Goal: Book appointment/travel/reservation

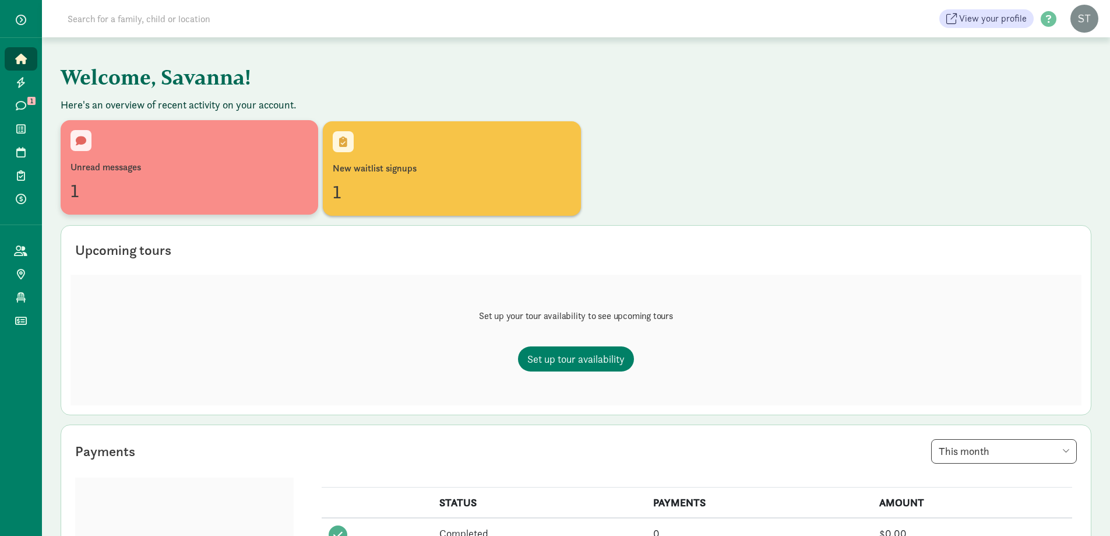
click at [149, 158] on div "Unread messages 1" at bounding box center [190, 167] width 238 height 75
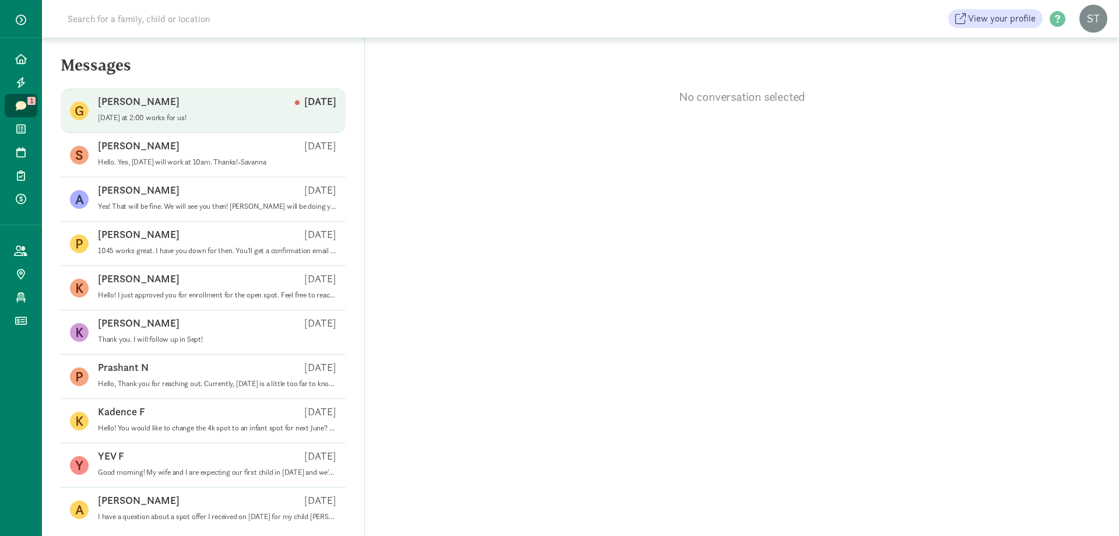
click at [226, 109] on div "Gabriel H Sep 10" at bounding box center [217, 103] width 238 height 19
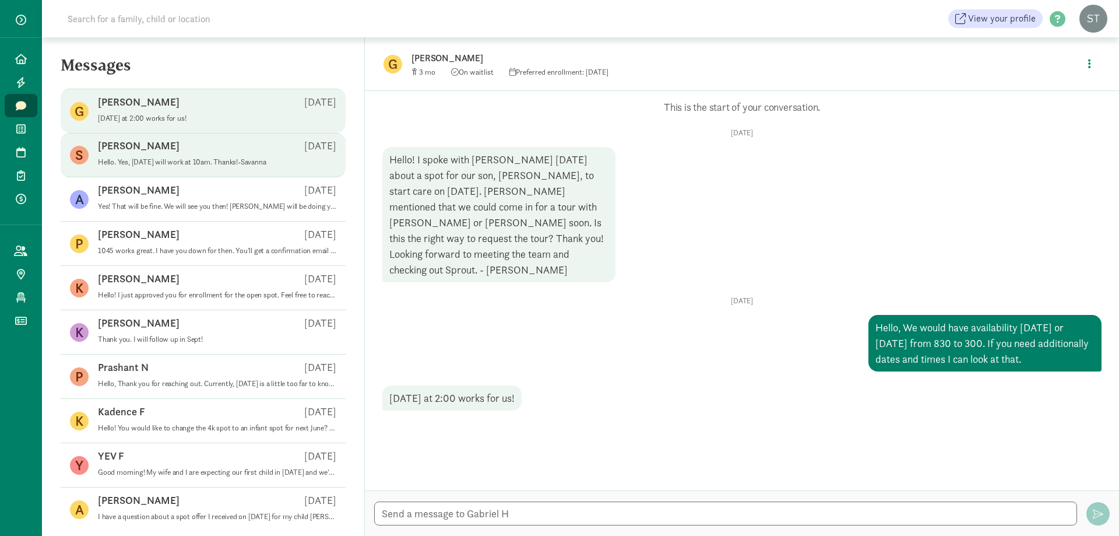
click at [171, 167] on span "Savannah L Sep 08 Hello. Yes, Thursday the 11th will work at 10am. Thanks!-Sava…" at bounding box center [217, 155] width 238 height 33
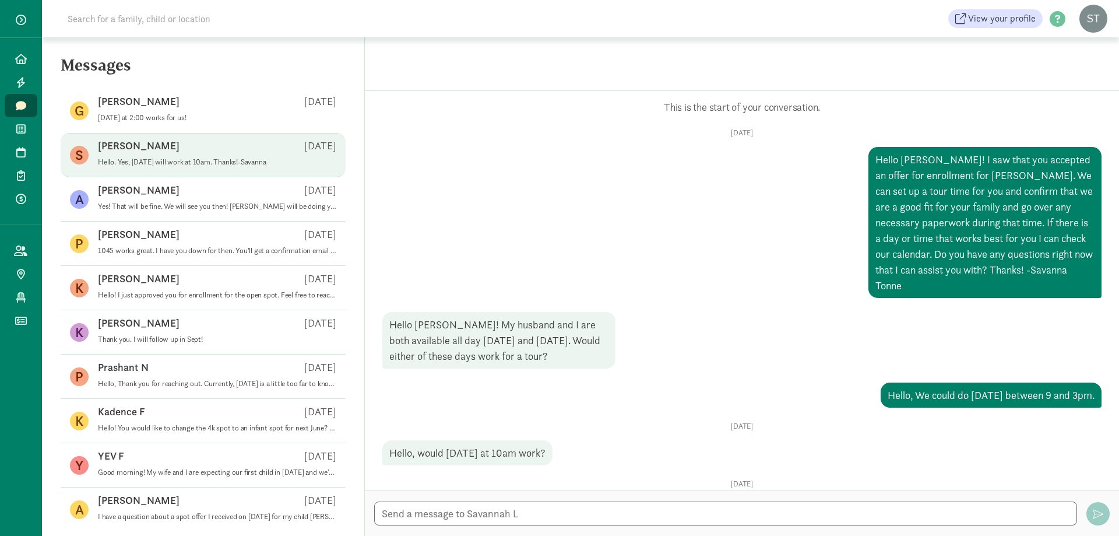
scroll to position [94, 0]
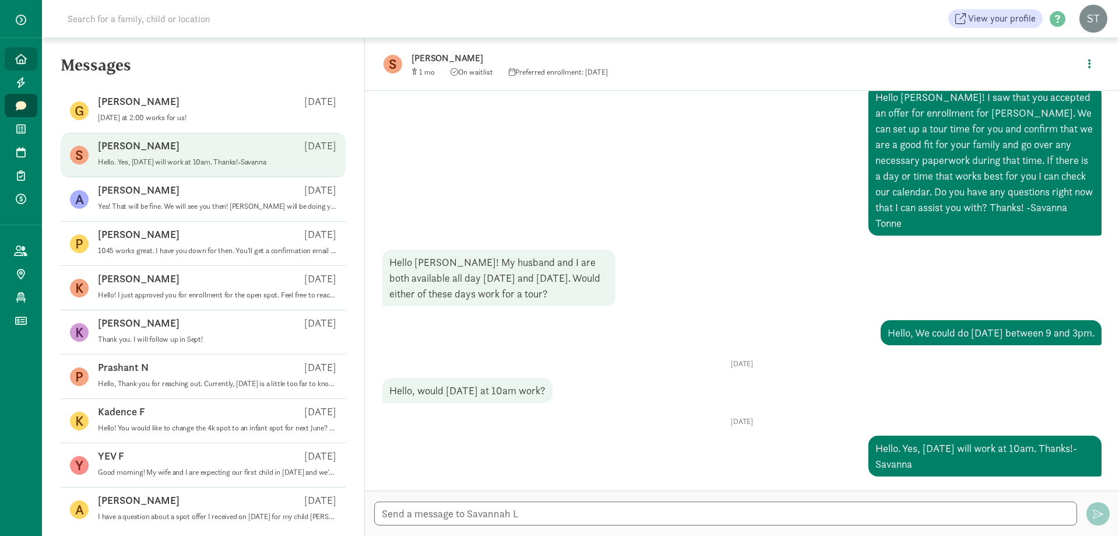
click at [23, 58] on icon at bounding box center [21, 59] width 12 height 10
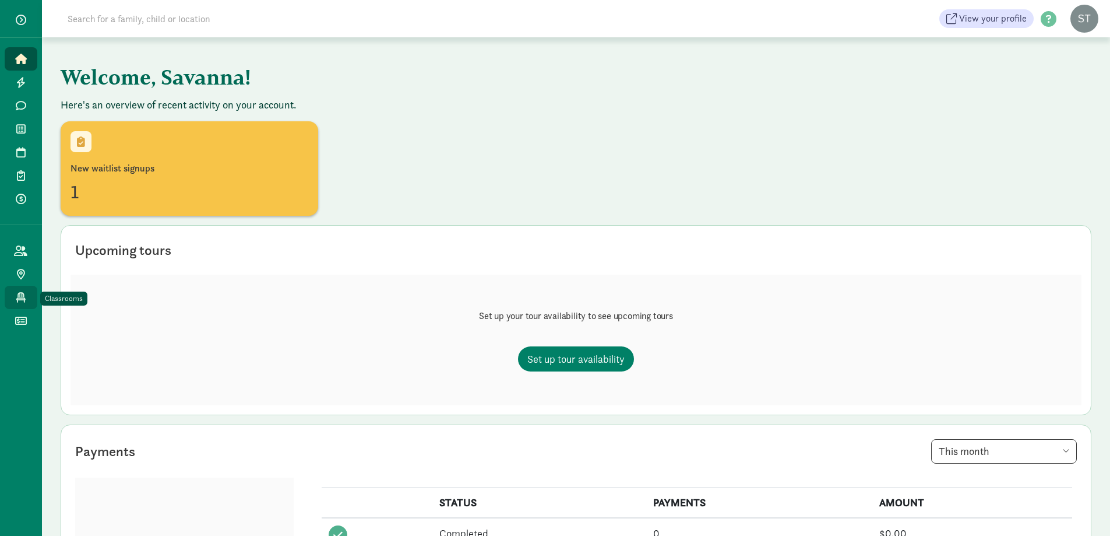
click at [32, 290] on link "Classrooms" at bounding box center [21, 297] width 33 height 23
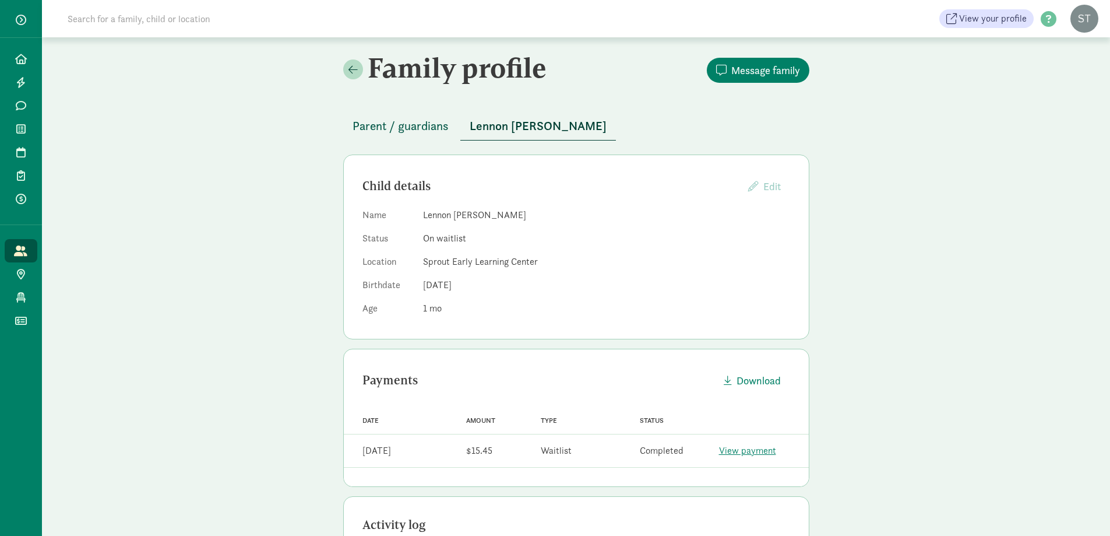
click at [419, 134] on span "Parent / guardians" at bounding box center [401, 126] width 96 height 19
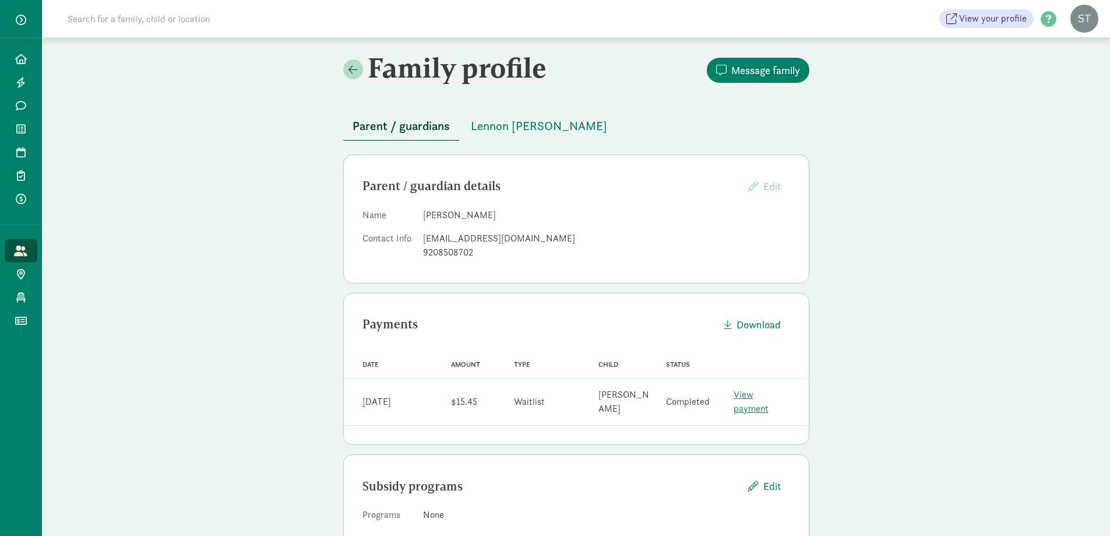
click at [696, 124] on div "Parent / guardians [PERSON_NAME] [PERSON_NAME]" at bounding box center [576, 119] width 466 height 43
click at [23, 157] on icon at bounding box center [20, 152] width 9 height 10
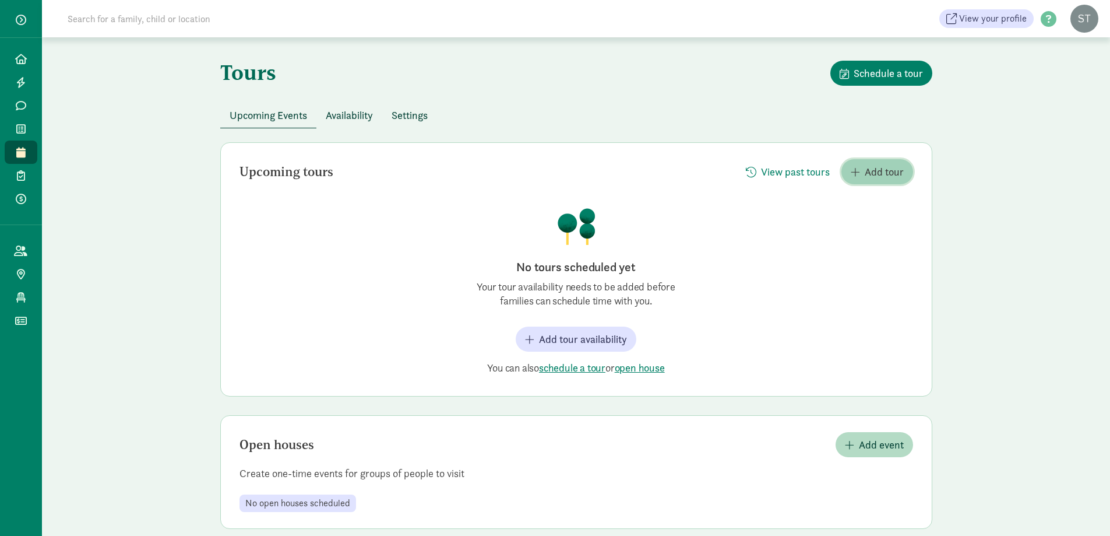
click at [875, 177] on span "Add tour" at bounding box center [884, 172] width 39 height 16
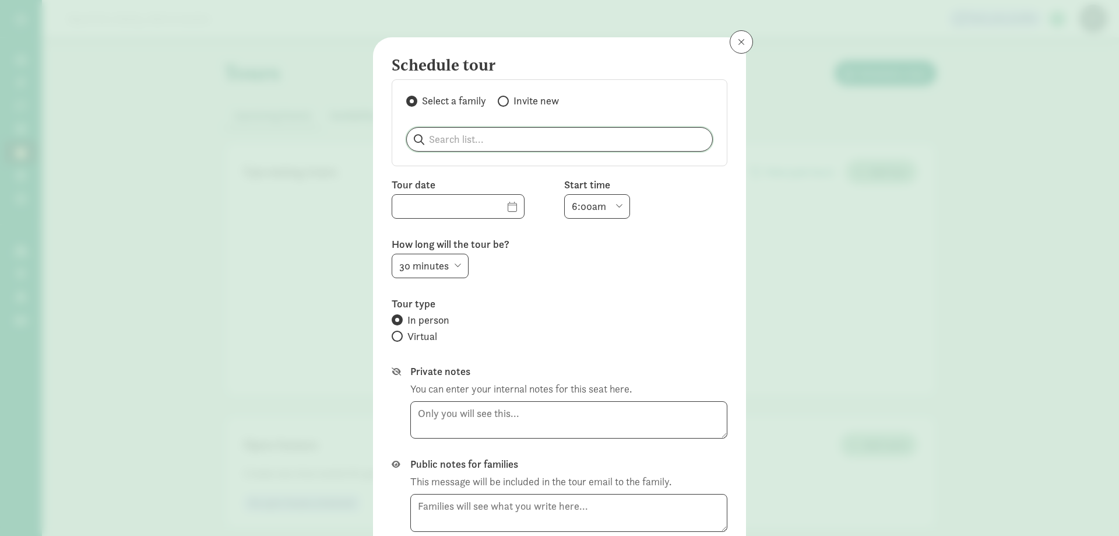
click at [504, 146] on input "search" at bounding box center [559, 139] width 305 height 23
click at [451, 231] on p "Savannah Lechnir" at bounding box center [476, 235] width 112 height 14
type input "Savannah Lechnir"
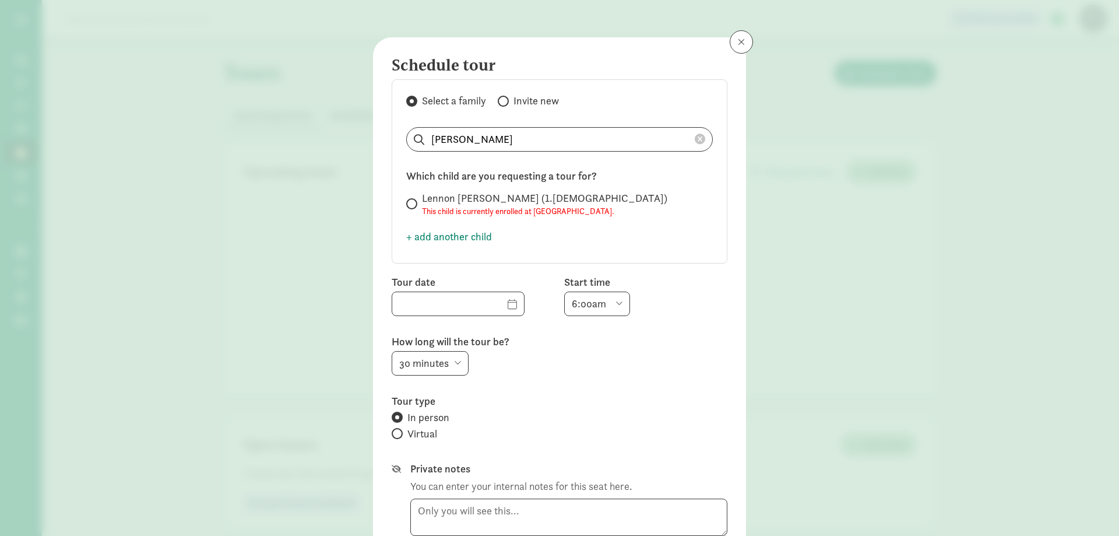
click at [414, 202] on label "Lennon Lechnir (1.7 months old) This child is currently enrolled at Sprout Earl…" at bounding box center [559, 204] width 307 height 26
click at [414, 202] on input "Lennon Lechnir (1.7 months old) This child is currently enrolled at Sprout Earl…" at bounding box center [410, 204] width 8 height 8
radio input "true"
click at [494, 304] on input "text" at bounding box center [458, 303] width 132 height 23
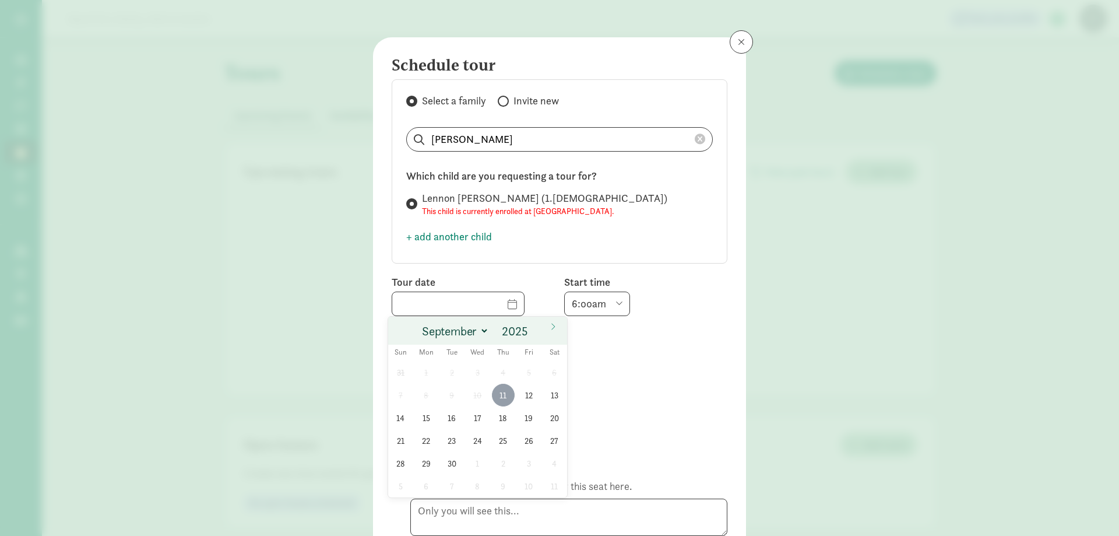
click at [506, 398] on span "11" at bounding box center [503, 394] width 23 height 23
type input "09/11/2025"
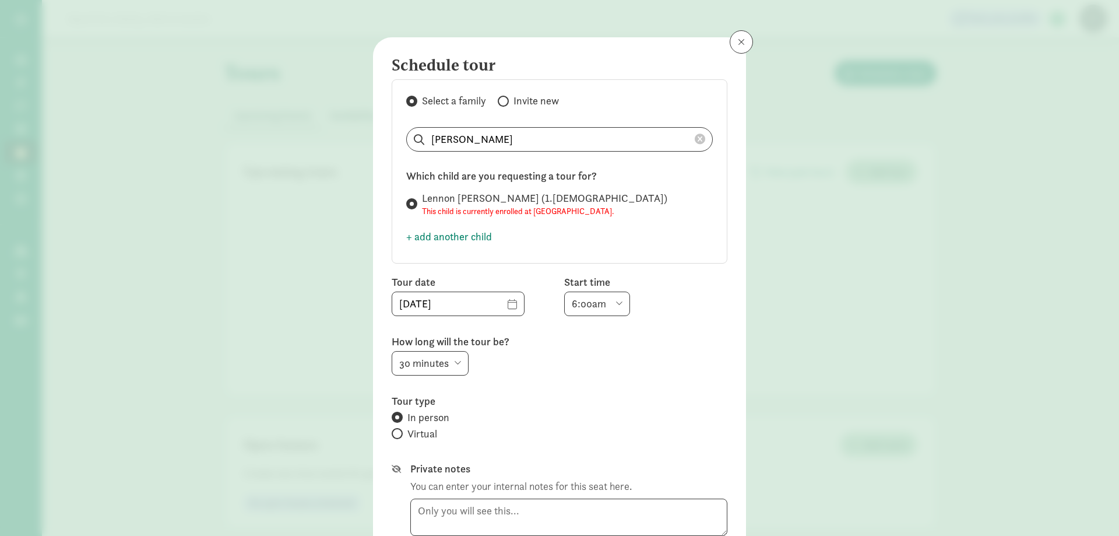
click at [618, 305] on select "6:00am 6:30am 7:00am 7:30am 8:00am 8:30am 9:00am 9:30am 10:00am 10:30am 11:00am…" at bounding box center [597, 303] width 66 height 24
click at [743, 44] on button at bounding box center [741, 41] width 23 height 23
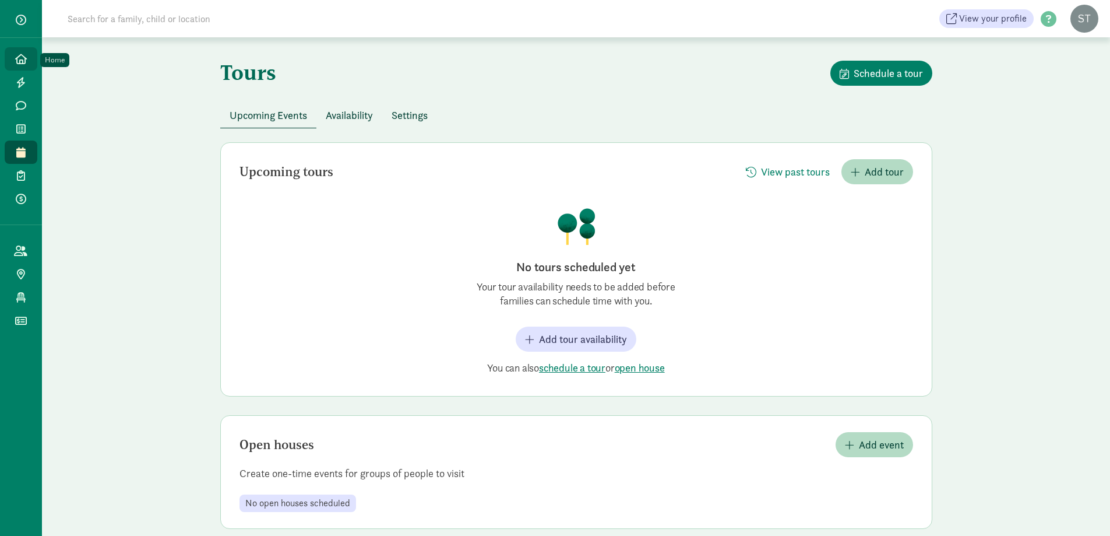
click at [24, 54] on icon at bounding box center [21, 59] width 12 height 10
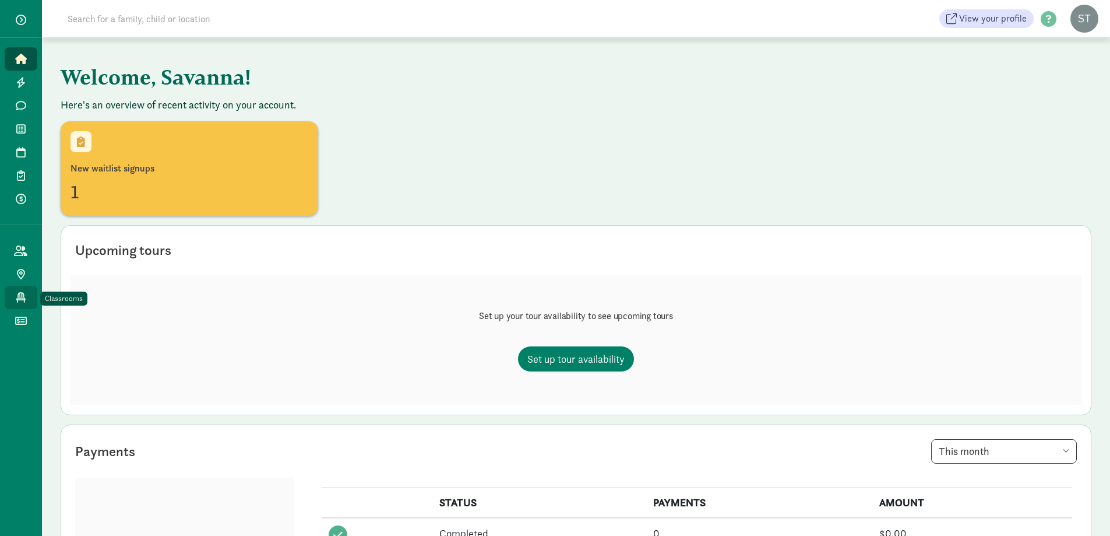
click at [19, 301] on icon at bounding box center [20, 297] width 9 height 10
